Goal: Check status: Check status

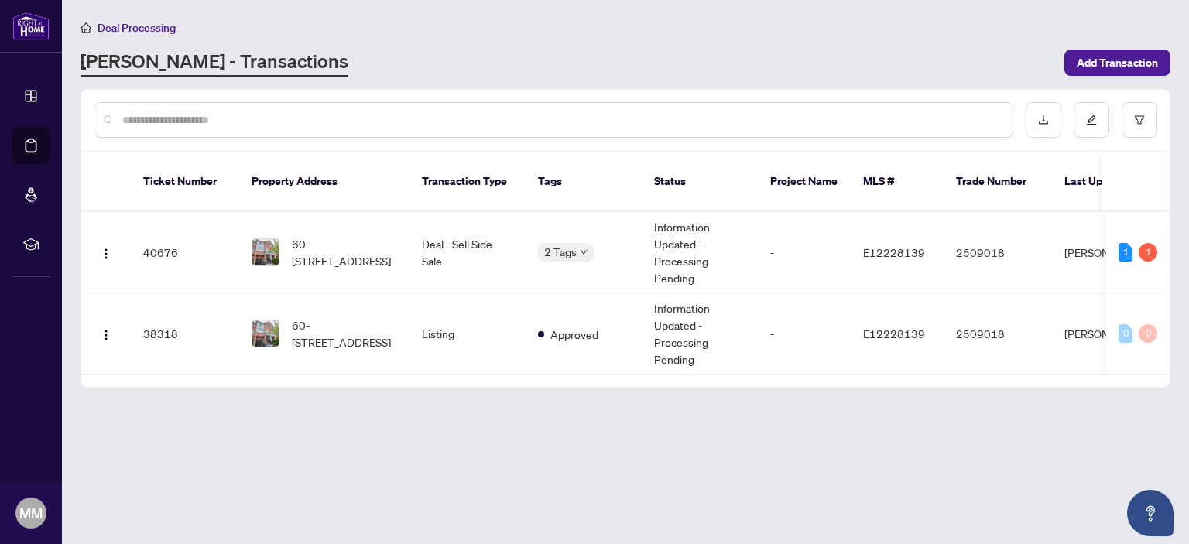
click at [479, 21] on div "Deal Processing" at bounding box center [625, 28] width 1090 height 18
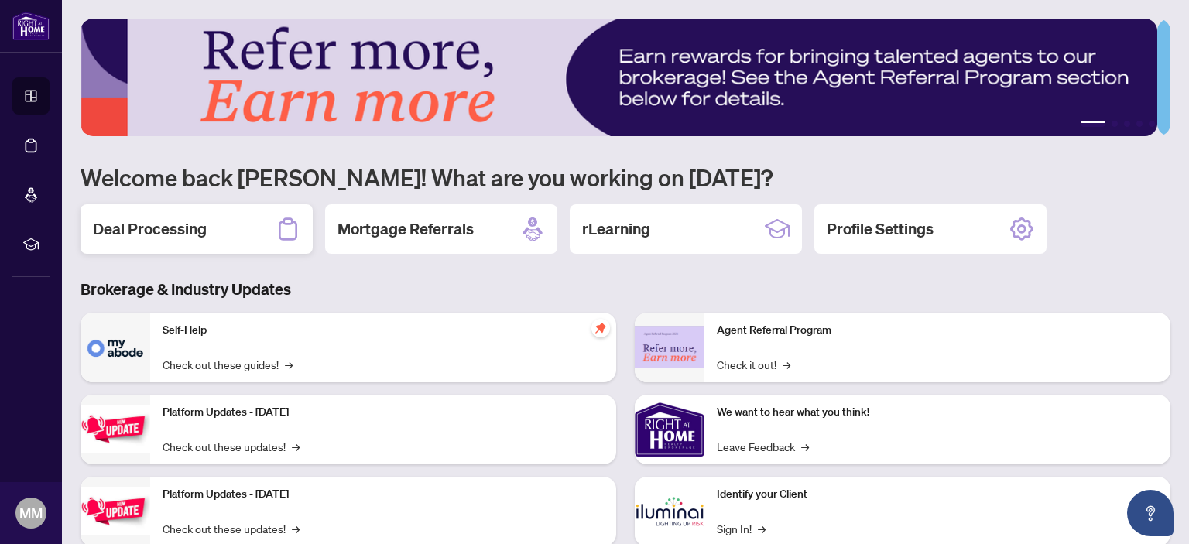
click at [164, 231] on h2 "Deal Processing" at bounding box center [150, 229] width 114 height 22
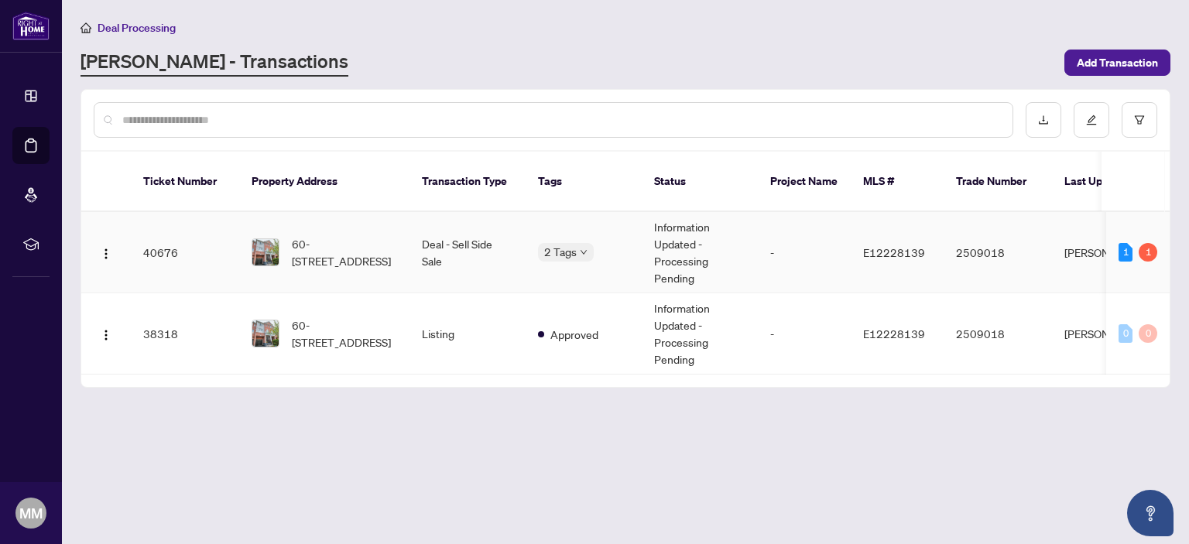
click at [266, 239] on img at bounding box center [265, 252] width 26 height 26
